Goal: Use online tool/utility: Use online tool/utility

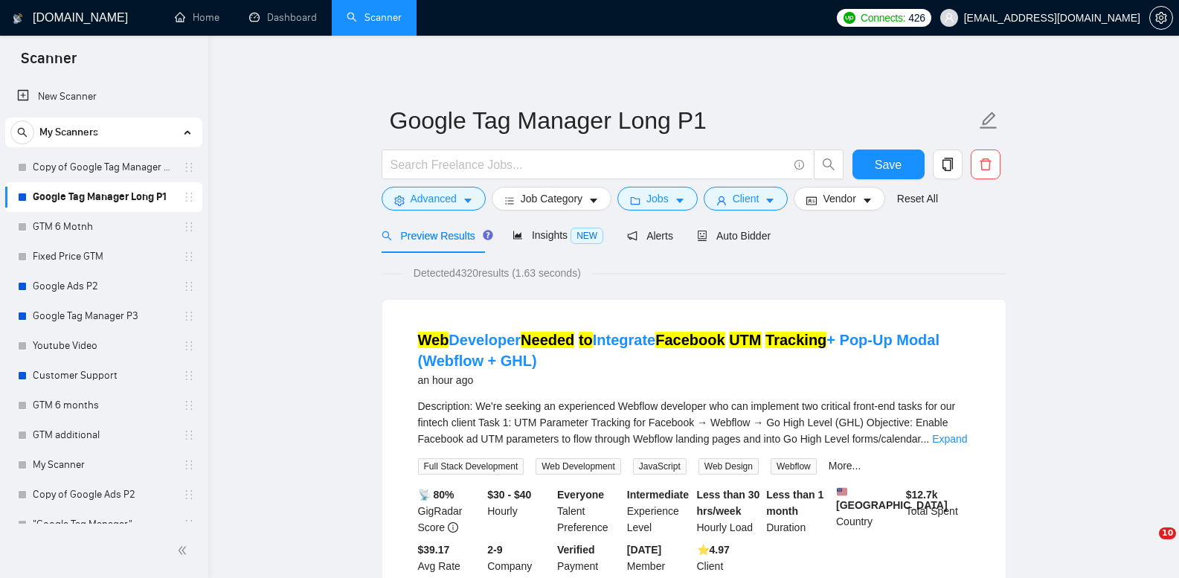
click at [99, 167] on link "Copy of Google Tag Manager Long P1" at bounding box center [103, 168] width 141 height 30
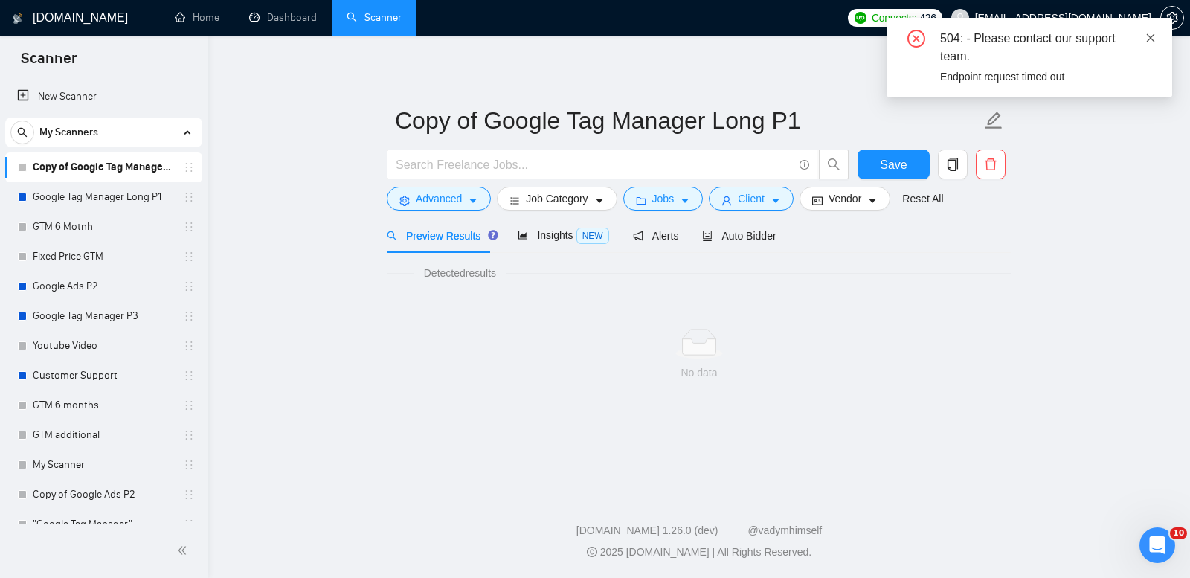
click at [1150, 34] on icon "close" at bounding box center [1151, 38] width 10 height 10
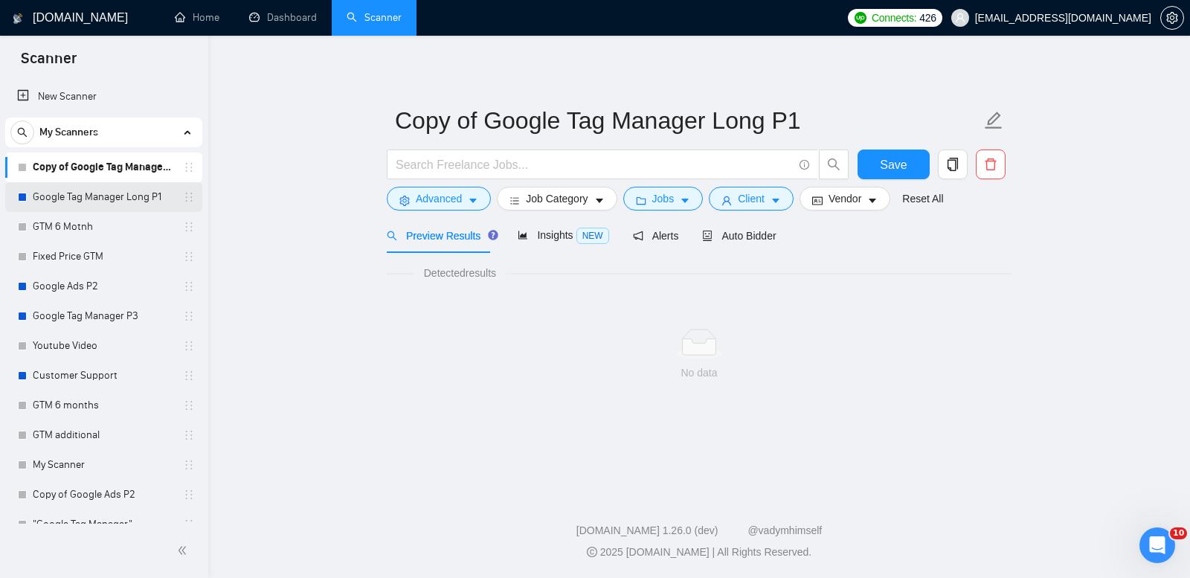
click at [109, 196] on link "Google Tag Manager Long P1" at bounding box center [103, 197] width 141 height 30
click at [108, 196] on link "Google Tag Manager Long P1" at bounding box center [103, 197] width 141 height 30
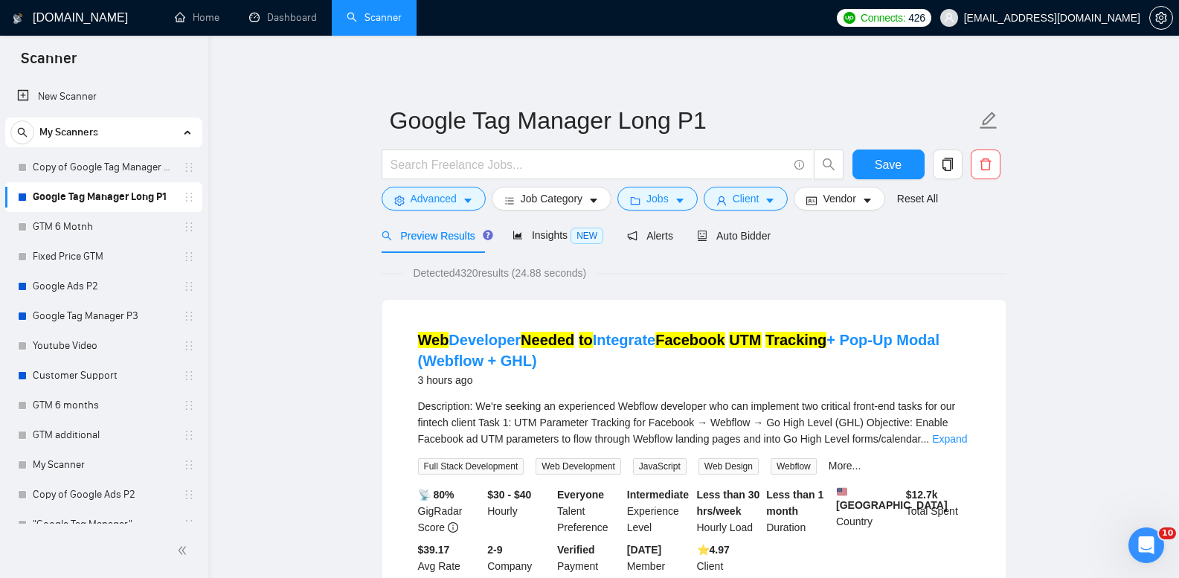
click at [121, 164] on link "Copy of Google Tag Manager Long P1" at bounding box center [103, 168] width 141 height 30
